Goal: Task Accomplishment & Management: Manage account settings

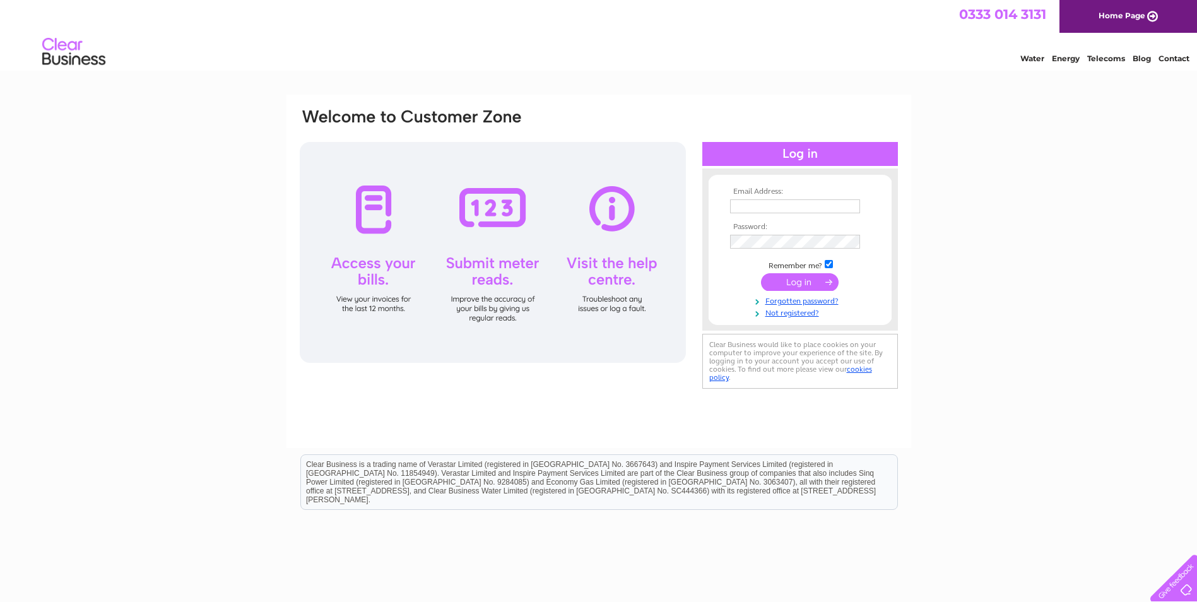
type input "izzyyoung1203@gmail.com"
click at [791, 289] on input "submit" at bounding box center [800, 282] width 78 height 18
click at [787, 285] on input "submit" at bounding box center [800, 282] width 78 height 18
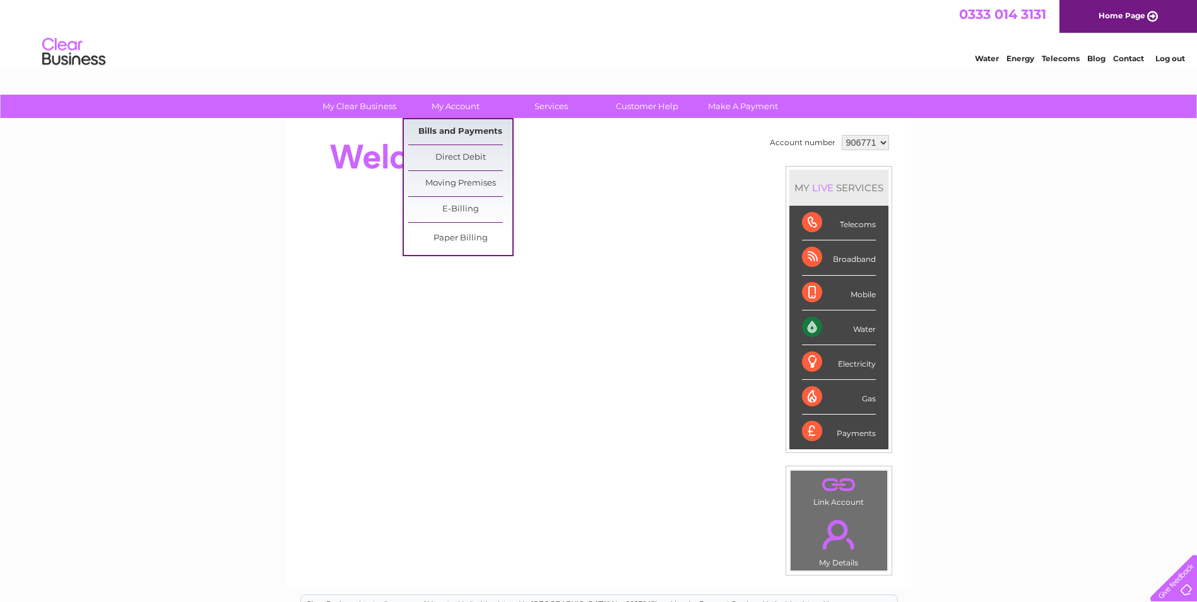
click at [471, 130] on link "Bills and Payments" at bounding box center [460, 131] width 104 height 25
click at [471, 129] on link "Bills and Payments" at bounding box center [460, 131] width 104 height 25
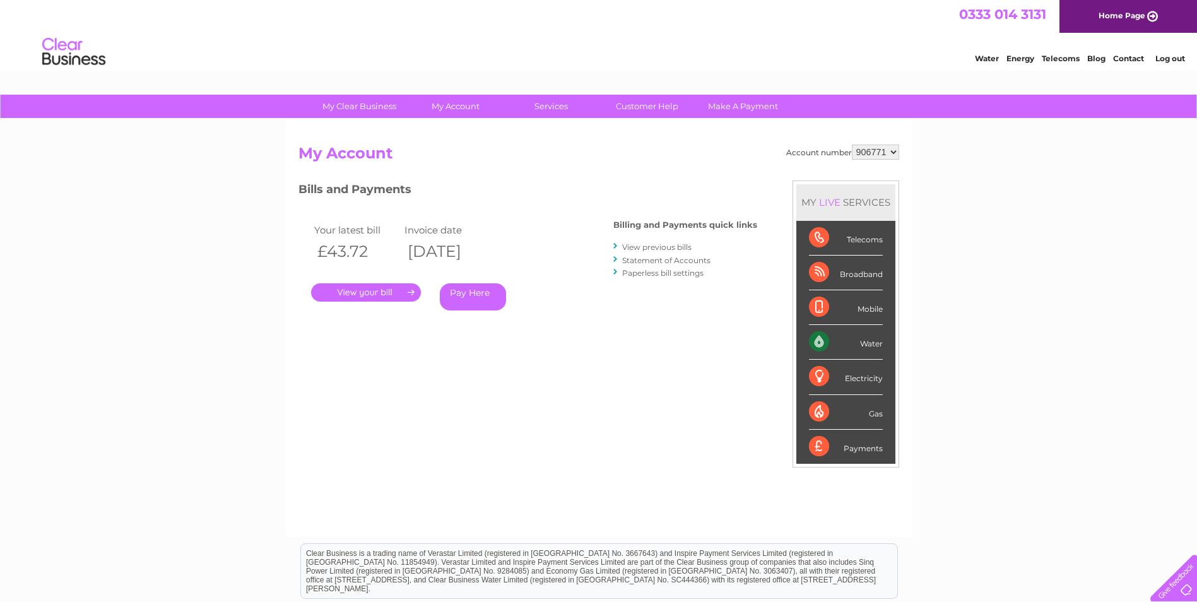
click at [358, 296] on link "." at bounding box center [366, 292] width 110 height 18
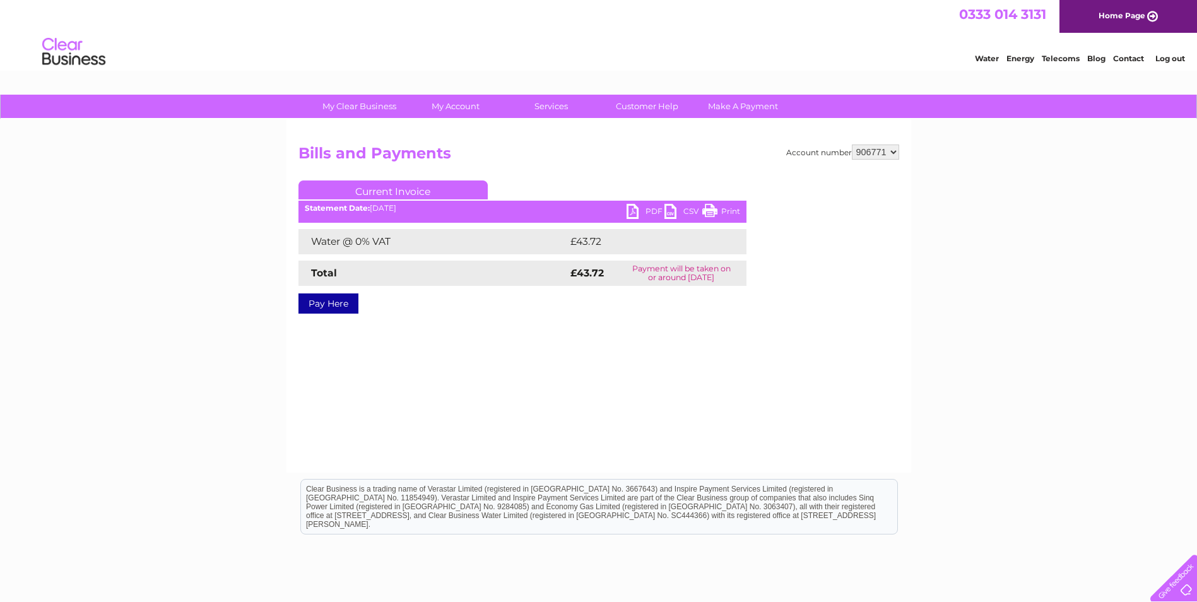
click at [632, 213] on link "PDF" at bounding box center [645, 213] width 38 height 18
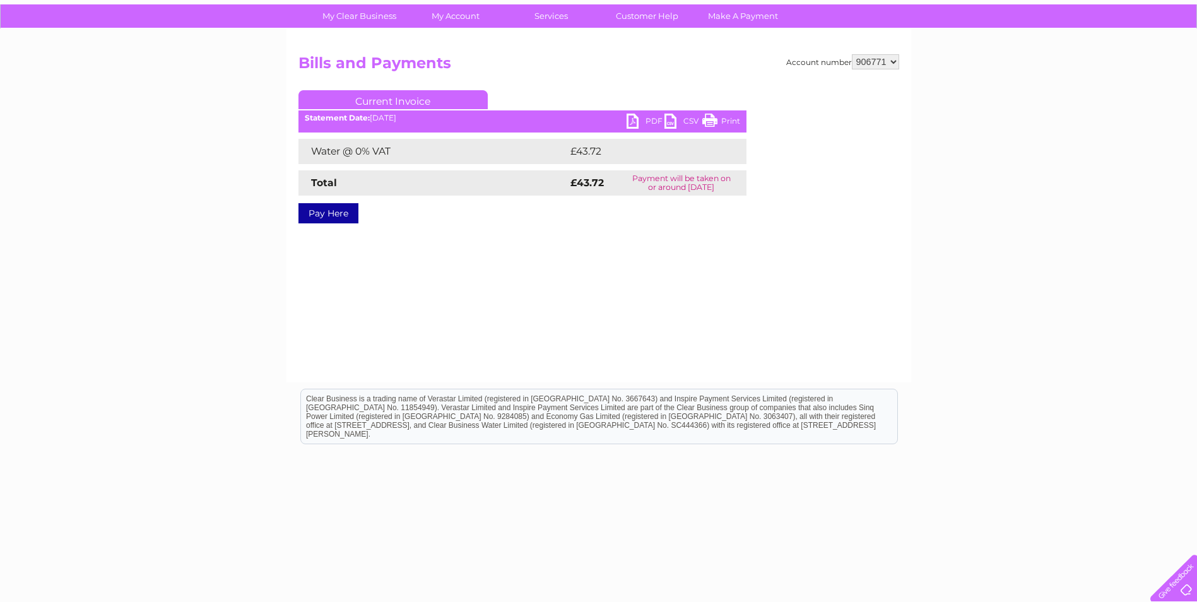
scroll to position [96, 0]
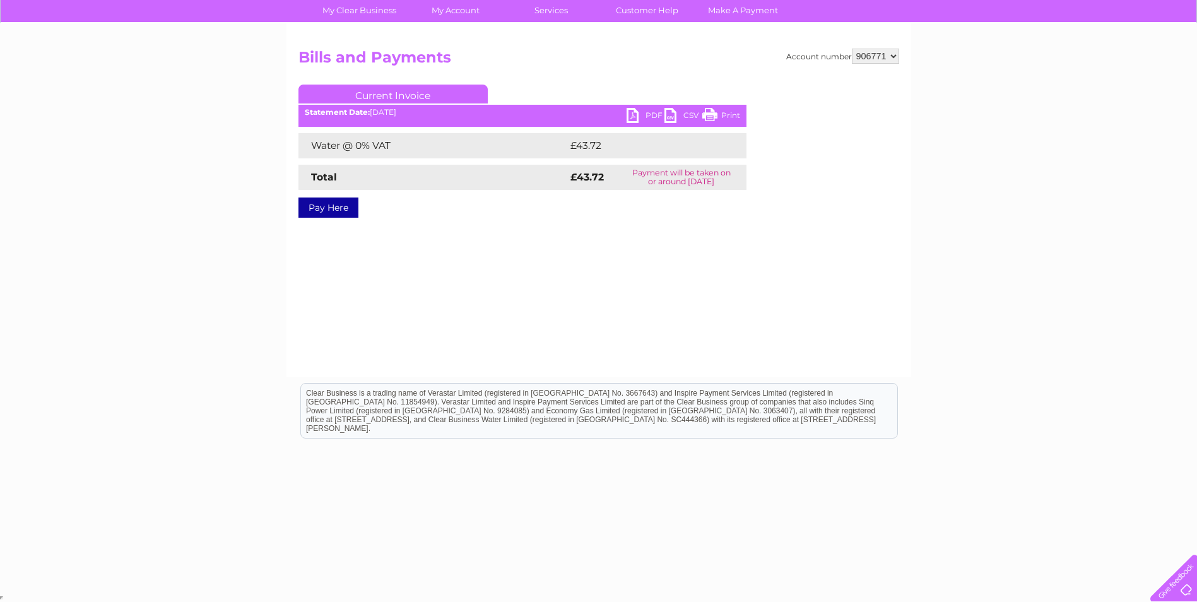
click at [631, 117] on link "PDF" at bounding box center [645, 117] width 38 height 18
click at [638, 117] on link "PDF" at bounding box center [645, 117] width 38 height 18
